Goal: Find contact information: Find contact information

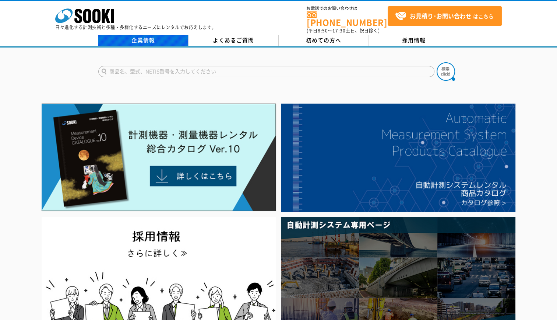
click at [169, 37] on link "企業情報" at bounding box center [143, 40] width 90 height 11
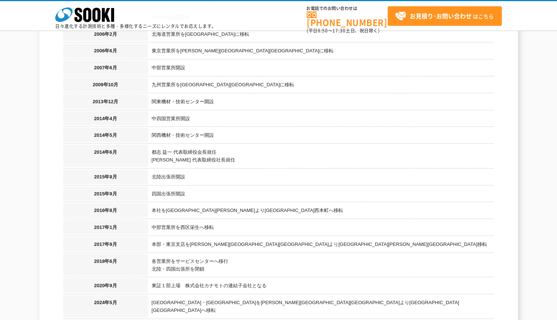
scroll to position [700, 0]
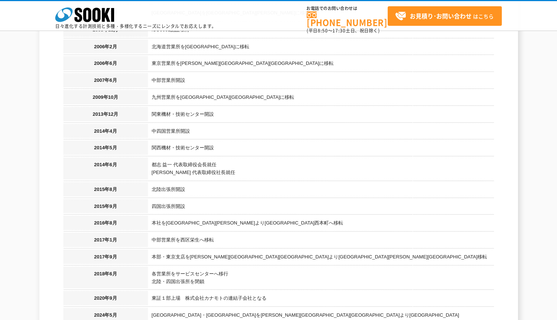
click at [320, 215] on td "本社を[GEOGRAPHIC_DATA][PERSON_NAME]より[GEOGRAPHIC_DATA]西本町へ移転" at bounding box center [321, 223] width 346 height 17
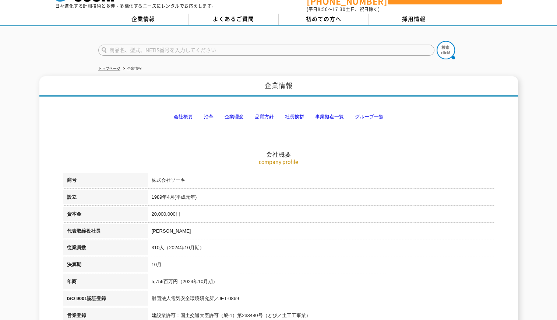
scroll to position [0, 0]
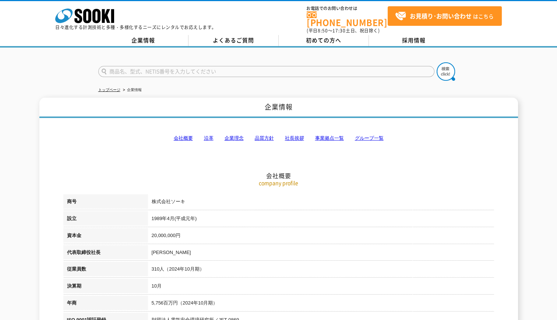
click at [387, 181] on p "company profile" at bounding box center [278, 183] width 431 height 8
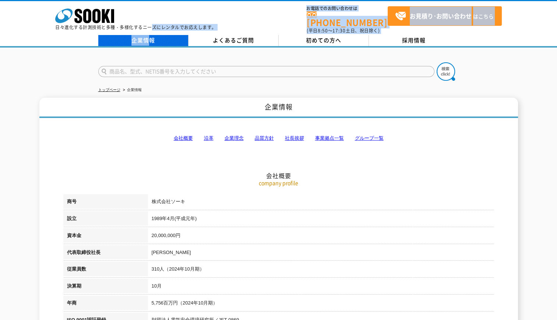
drag, startPoint x: 151, startPoint y: 29, endPoint x: 148, endPoint y: 33, distance: 5.1
click at [148, 33] on div "株式会社 ソーキ spMenu 日々進化する計測技術と多種・多様化するニーズにレンタルでお応えします。 お電話でのお問い合わせは 0120-856-990 (…" at bounding box center [278, 24] width 557 height 48
click at [148, 35] on link "企業情報" at bounding box center [143, 40] width 90 height 11
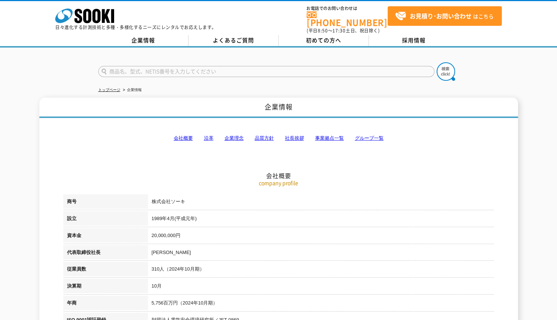
click at [148, 35] on link "企業情報" at bounding box center [143, 40] width 90 height 11
click at [190, 135] on link "会社概要" at bounding box center [183, 138] width 19 height 6
click at [93, 22] on icon "株式会社 ソーキ" at bounding box center [84, 15] width 59 height 15
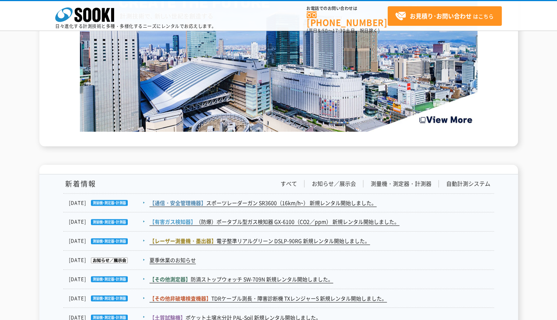
scroll to position [1076, 0]
click at [471, 183] on link "自動計測システム" at bounding box center [468, 184] width 44 height 8
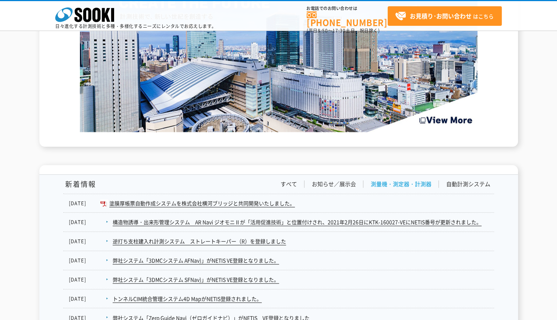
click at [398, 182] on link "測量機・測定器・計測器" at bounding box center [401, 184] width 61 height 8
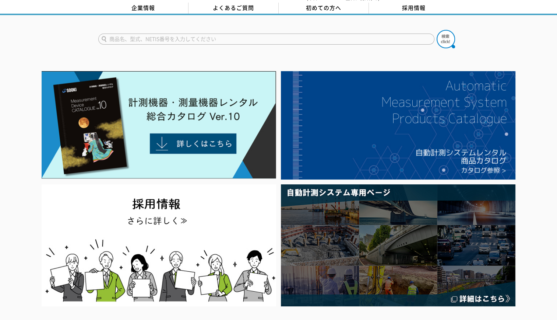
scroll to position [0, 0]
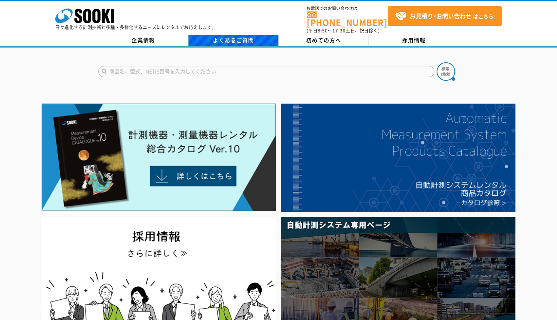
click at [220, 39] on link "よくあるご質問" at bounding box center [234, 40] width 90 height 11
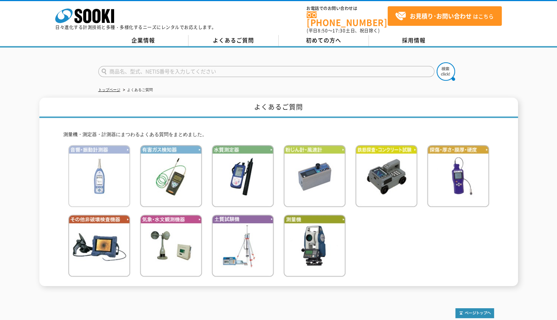
click at [110, 165] on img at bounding box center [99, 176] width 62 height 62
click at [411, 82] on ul "トップページ よくあるご質問" at bounding box center [278, 89] width 361 height 15
click at [386, 282] on div "トップページ よくあるご質問 よくあるご質問 測量機・測定器・計測器にまつわるよくある質問をまとめました。" at bounding box center [278, 171] width 557 height 246
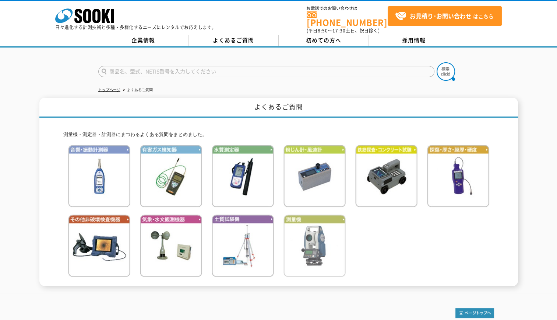
click at [306, 252] on img at bounding box center [315, 245] width 62 height 62
click at [154, 105] on h1 "よくあるご質問" at bounding box center [278, 108] width 479 height 20
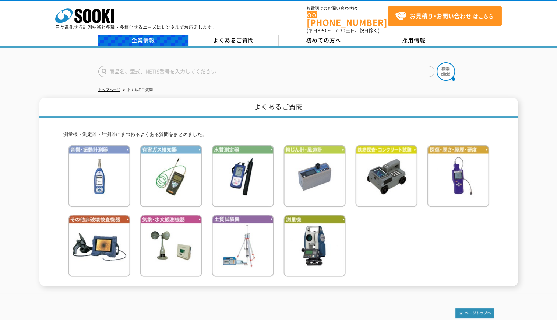
click at [136, 38] on link "企業情報" at bounding box center [143, 40] width 90 height 11
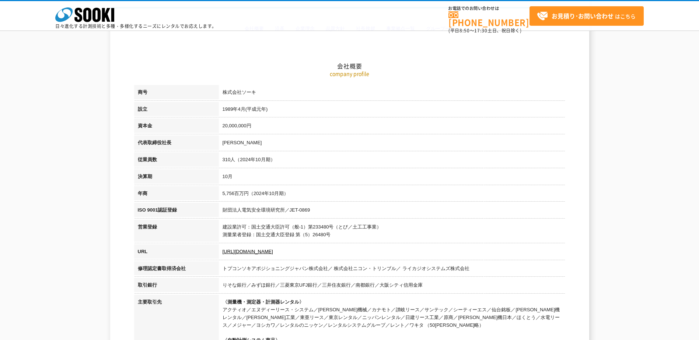
scroll to position [74, 0]
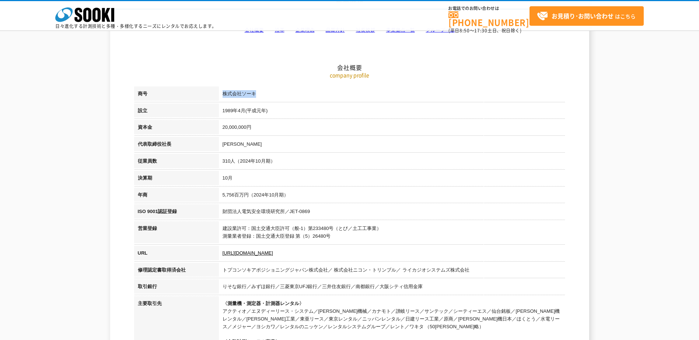
drag, startPoint x: 223, startPoint y: 94, endPoint x: 259, endPoint y: 92, distance: 36.1
click at [259, 92] on td "株式会社ソーキ" at bounding box center [392, 95] width 346 height 17
drag, startPoint x: 259, startPoint y: 92, endPoint x: 324, endPoint y: 129, distance: 74.7
click at [324, 129] on td "20,000,000円" at bounding box center [392, 128] width 346 height 17
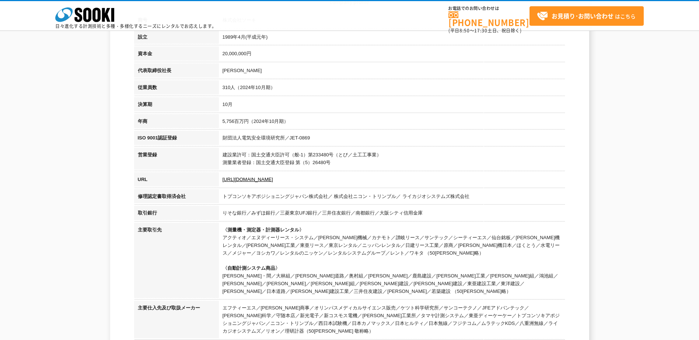
scroll to position [110, 0]
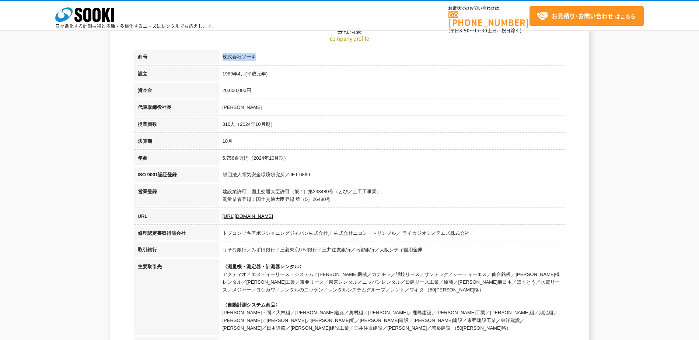
drag, startPoint x: 223, startPoint y: 55, endPoint x: 264, endPoint y: 61, distance: 41.7
click at [264, 61] on td "株式会社ソーキ" at bounding box center [392, 58] width 346 height 17
drag, startPoint x: 264, startPoint y: 61, endPoint x: 266, endPoint y: 78, distance: 17.0
click at [266, 78] on td "1989年4月(平成元年)" at bounding box center [392, 75] width 346 height 17
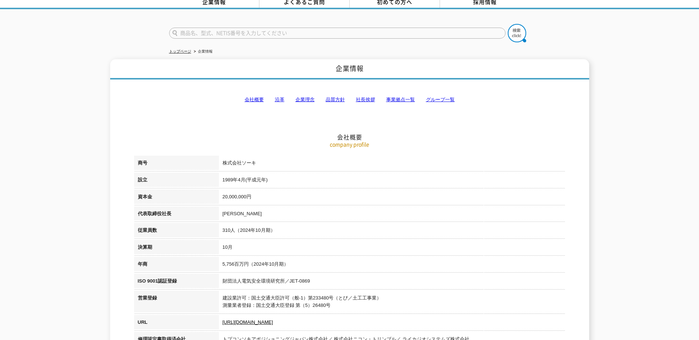
scroll to position [34, 0]
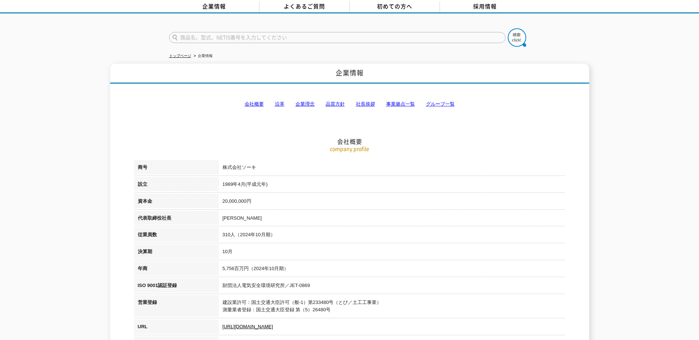
click at [502, 124] on h2 "会社概要" at bounding box center [349, 104] width 431 height 81
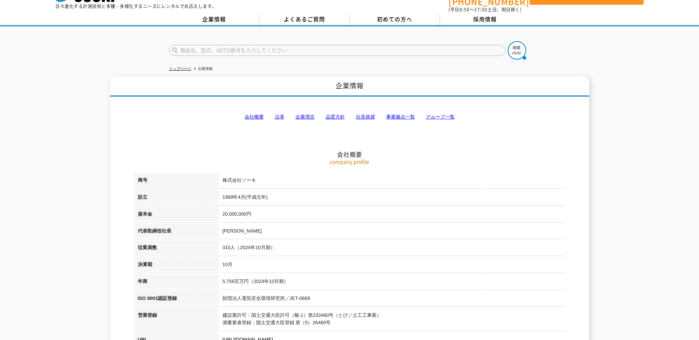
scroll to position [0, 0]
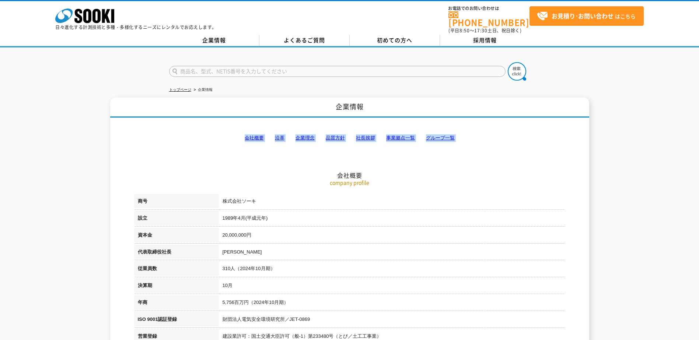
drag, startPoint x: 334, startPoint y: 103, endPoint x: 362, endPoint y: 101, distance: 28.1
drag, startPoint x: 362, startPoint y: 101, endPoint x: 394, endPoint y: 106, distance: 33.2
click at [394, 106] on h2 "会社概要" at bounding box center [349, 138] width 431 height 81
drag, startPoint x: 333, startPoint y: 99, endPoint x: 354, endPoint y: 100, distance: 20.6
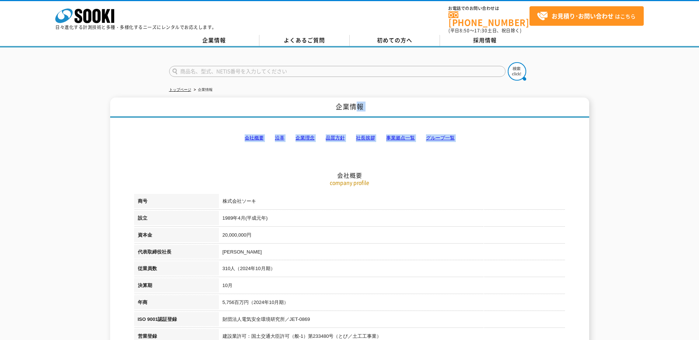
click at [284, 98] on h2 "会社概要" at bounding box center [349, 138] width 431 height 81
click at [333, 98] on h2 "会社概要" at bounding box center [349, 138] width 431 height 81
click at [285, 98] on h2 "会社概要" at bounding box center [349, 138] width 431 height 81
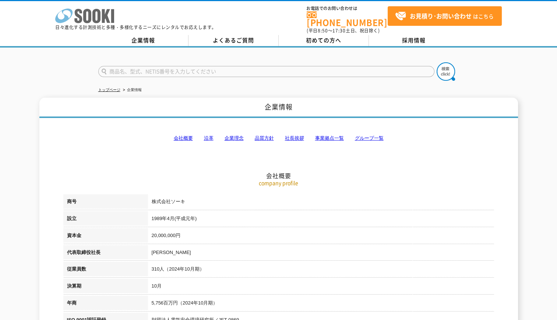
click at [109, 18] on icon "株式会社 ソーキ" at bounding box center [84, 15] width 59 height 15
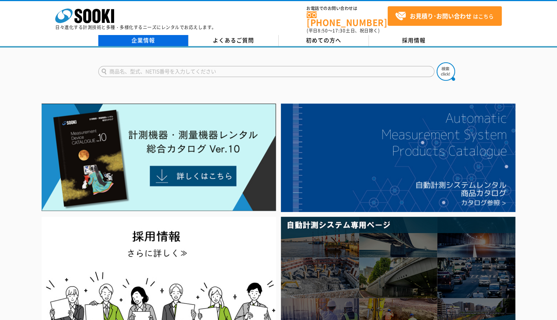
click at [142, 35] on link "企業情報" at bounding box center [143, 40] width 90 height 11
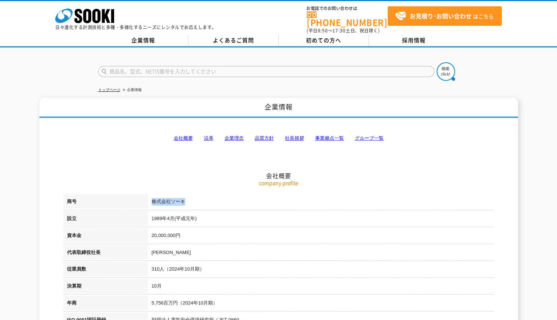
drag, startPoint x: 187, startPoint y: 193, endPoint x: 161, endPoint y: 178, distance: 29.8
click at [148, 194] on td "株式会社ソーキ" at bounding box center [321, 202] width 346 height 17
copy td "株式会社ソーキ"
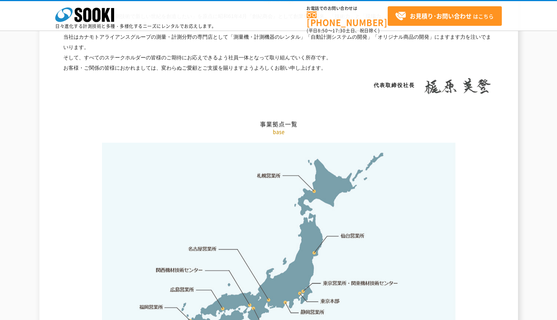
scroll to position [1436, 0]
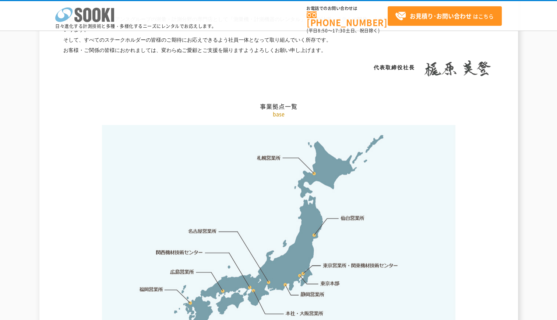
click at [75, 10] on icon at bounding box center [78, 15] width 8 height 14
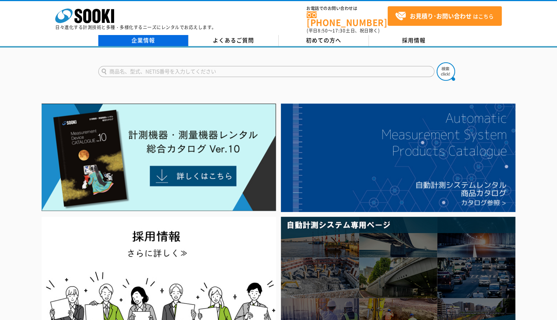
click at [148, 35] on link "企業情報" at bounding box center [143, 40] width 90 height 11
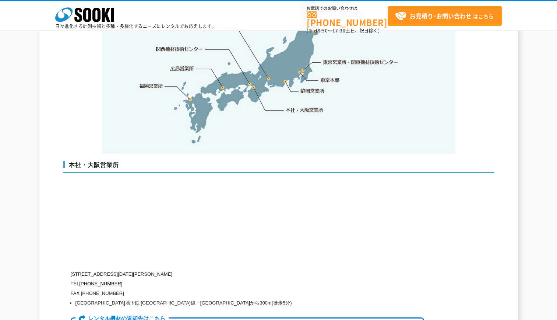
scroll to position [1657, 0]
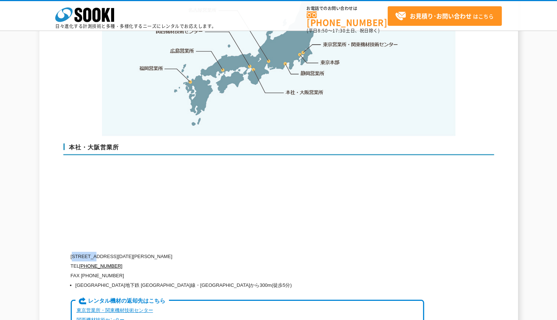
drag, startPoint x: 74, startPoint y: 239, endPoint x: 98, endPoint y: 238, distance: 23.6
click at [98, 252] on p "[STREET_ADDRESS][DATE][PERSON_NAME]" at bounding box center [248, 257] width 354 height 10
copy p "550-0005"
drag, startPoint x: 117, startPoint y: 240, endPoint x: 175, endPoint y: 243, distance: 58.3
click at [175, 252] on p "[STREET_ADDRESS][DATE][PERSON_NAME]" at bounding box center [248, 257] width 354 height 10
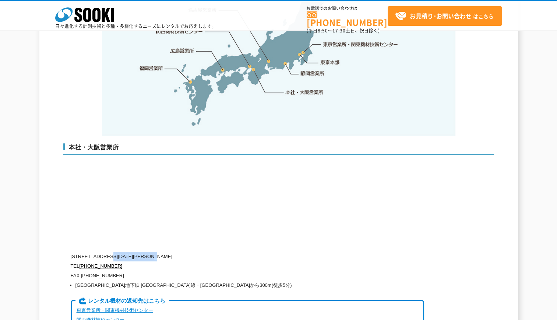
copy p "[STREET_ADDRESS][DATE]"
click at [218, 280] on li "[GEOGRAPHIC_DATA]地下鉄 [GEOGRAPHIC_DATA]線・[GEOGRAPHIC_DATA]から300m(徒歩5分)" at bounding box center [249, 285] width 349 height 10
drag, startPoint x: 175, startPoint y: 239, endPoint x: 221, endPoint y: 240, distance: 45.7
click at [221, 252] on p "[STREET_ADDRESS][DATE][PERSON_NAME]" at bounding box center [248, 257] width 354 height 10
copy p "[PERSON_NAME][STREET_ADDRESS]"
